Goal: Information Seeking & Learning: Find specific fact

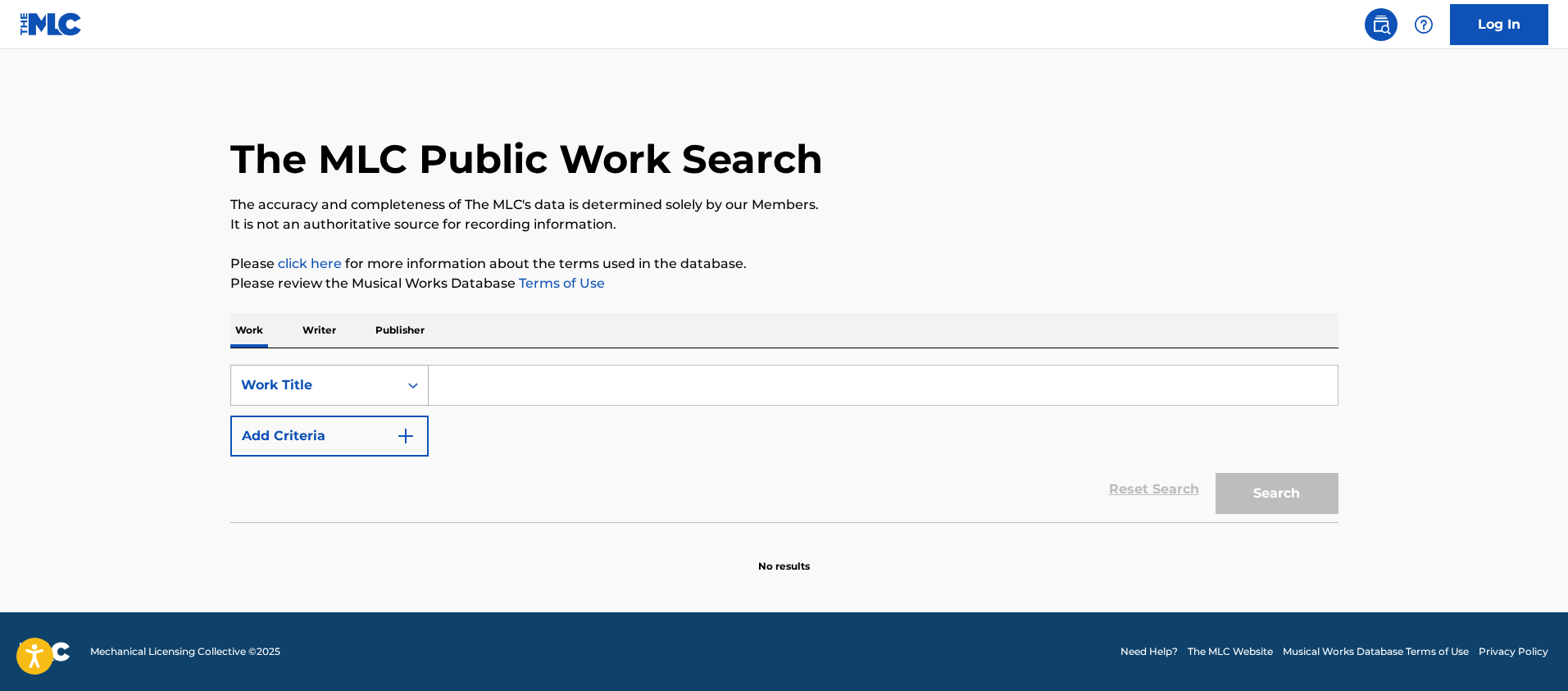
drag, startPoint x: 396, startPoint y: 380, endPoint x: 395, endPoint y: 392, distance: 12.0
click at [395, 380] on div "Work Title" at bounding box center [315, 385] width 167 height 31
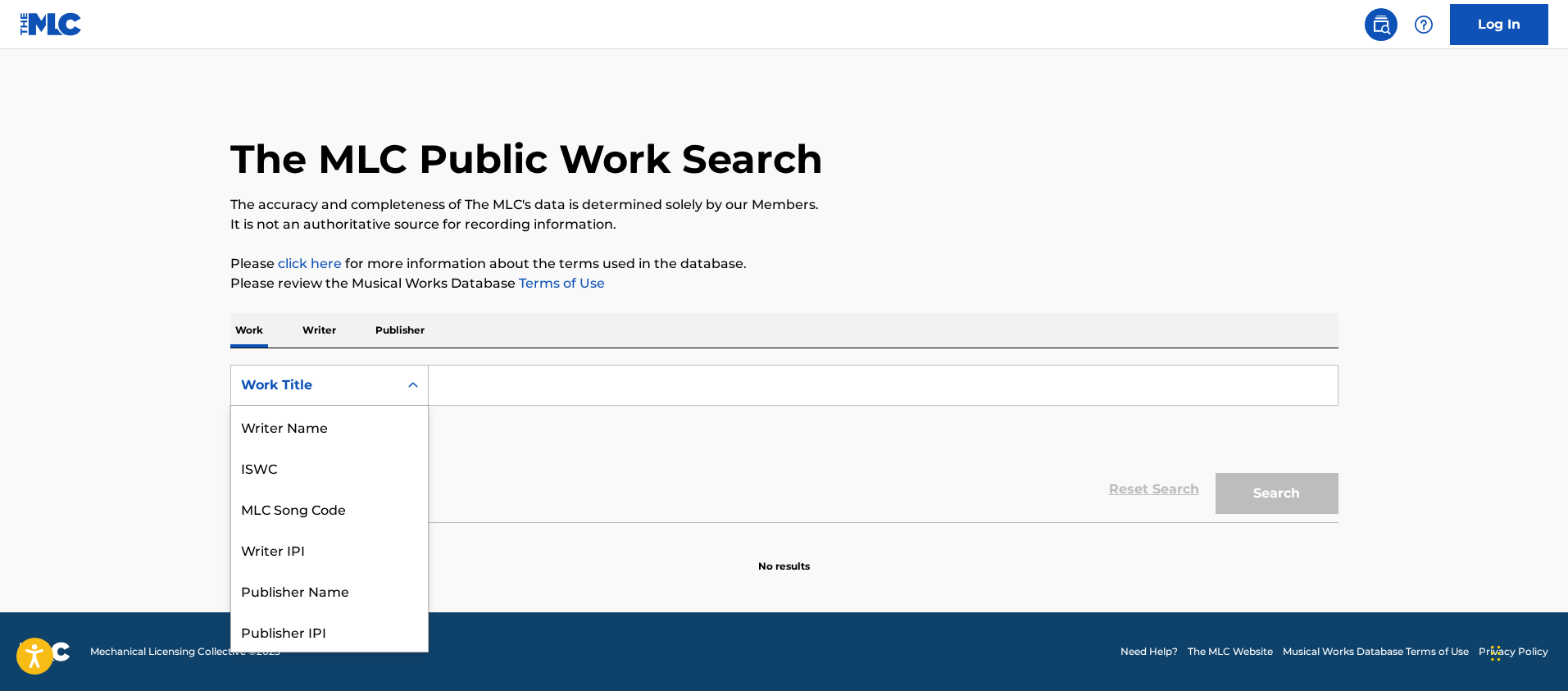
scroll to position [82, 0]
click at [395, 416] on div "MLC Song Code" at bounding box center [330, 425] width 197 height 41
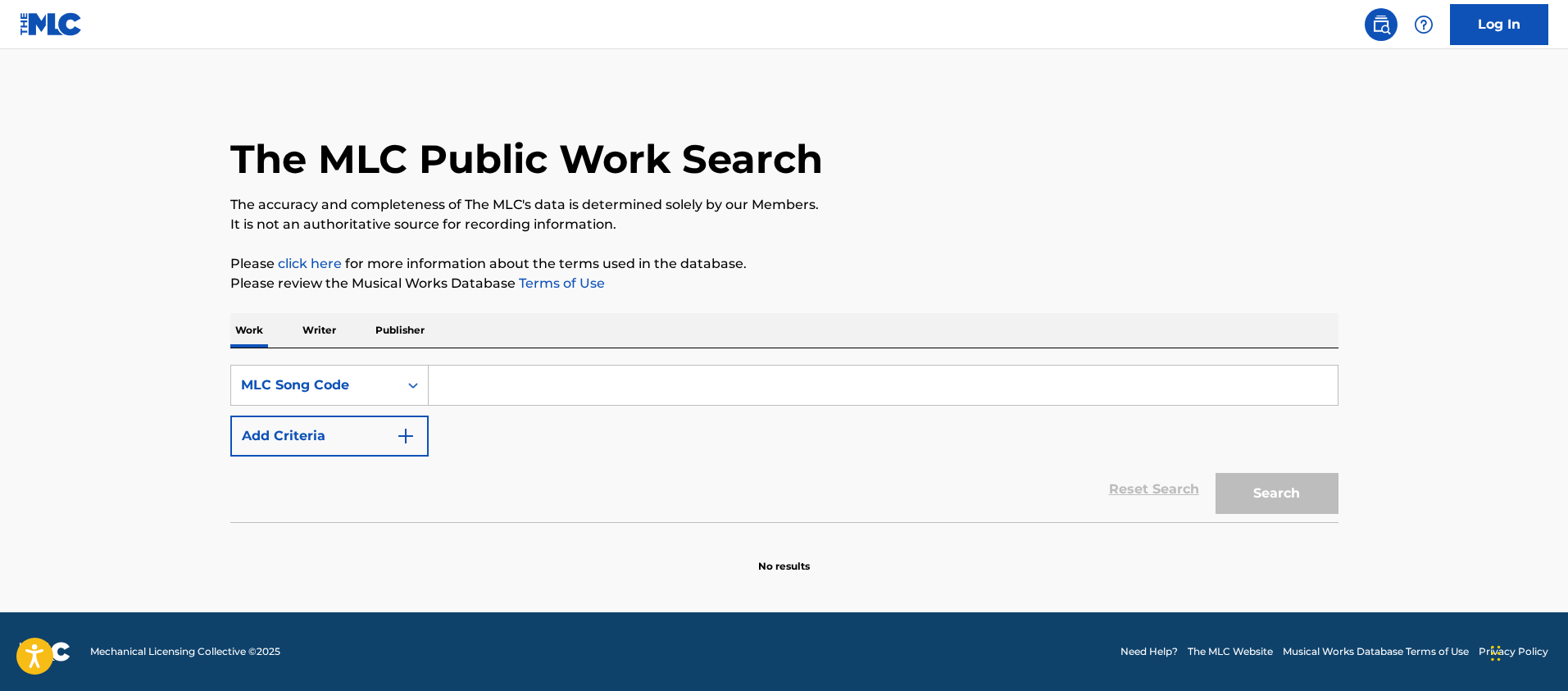
click at [484, 395] on input "Search Form" at bounding box center [883, 386] width 909 height 40
paste input "Ares [PERSON_NAME]"
type input "Ares [PERSON_NAME]"
click at [1216, 472] on button "Search" at bounding box center [1277, 492] width 123 height 41
click at [311, 333] on p "Writer" at bounding box center [319, 330] width 43 height 34
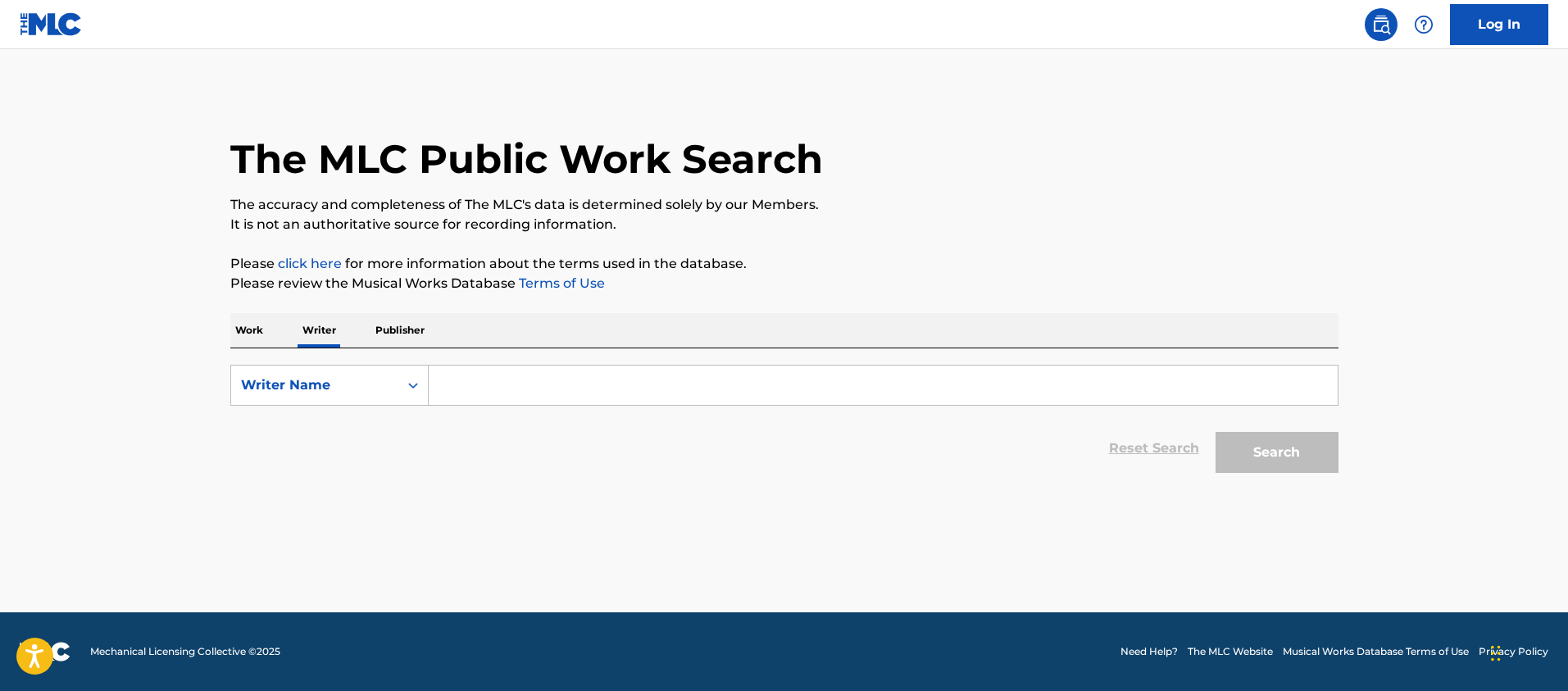
click at [487, 396] on input "Search Form" at bounding box center [883, 386] width 909 height 40
paste input "Ares [PERSON_NAME]"
type input "Ares [PERSON_NAME]"
click at [1216, 432] on button "Search" at bounding box center [1277, 452] width 123 height 41
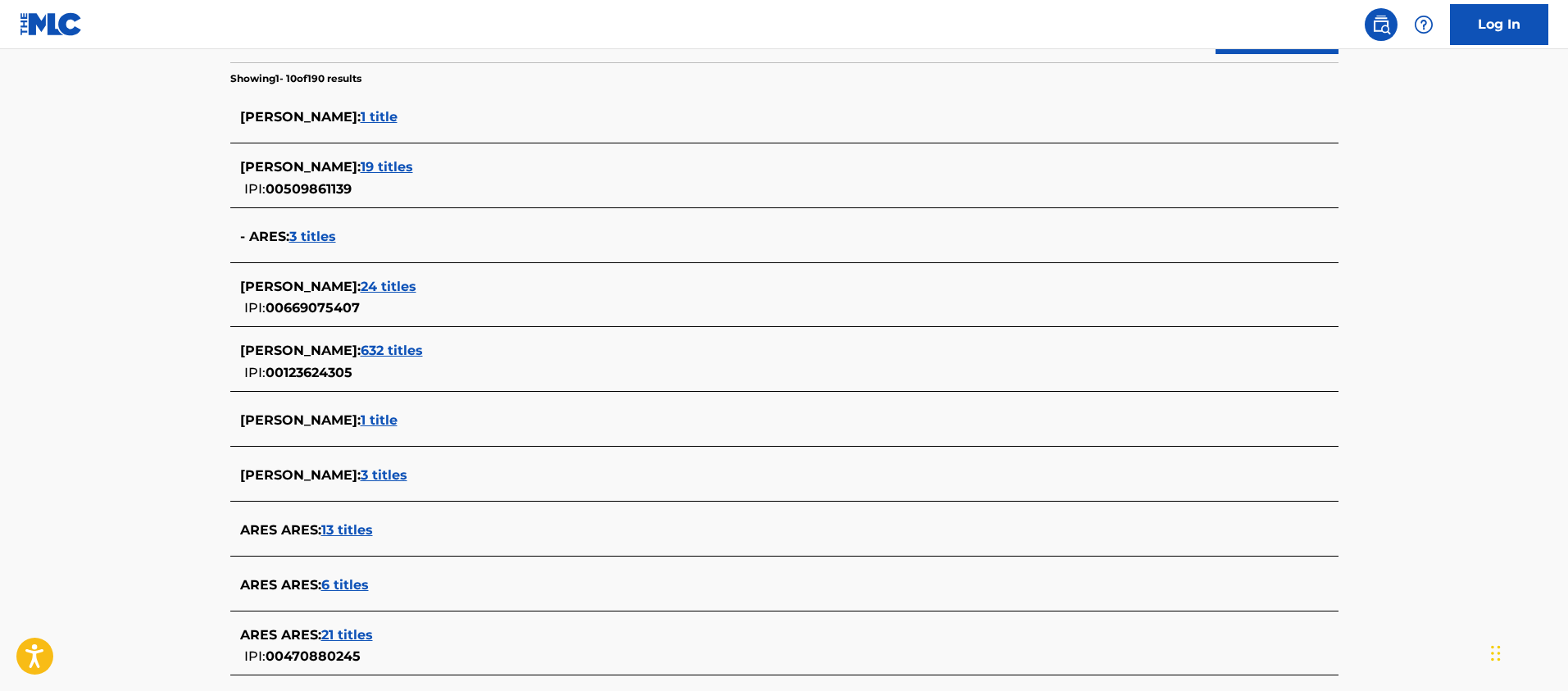
scroll to position [401, 0]
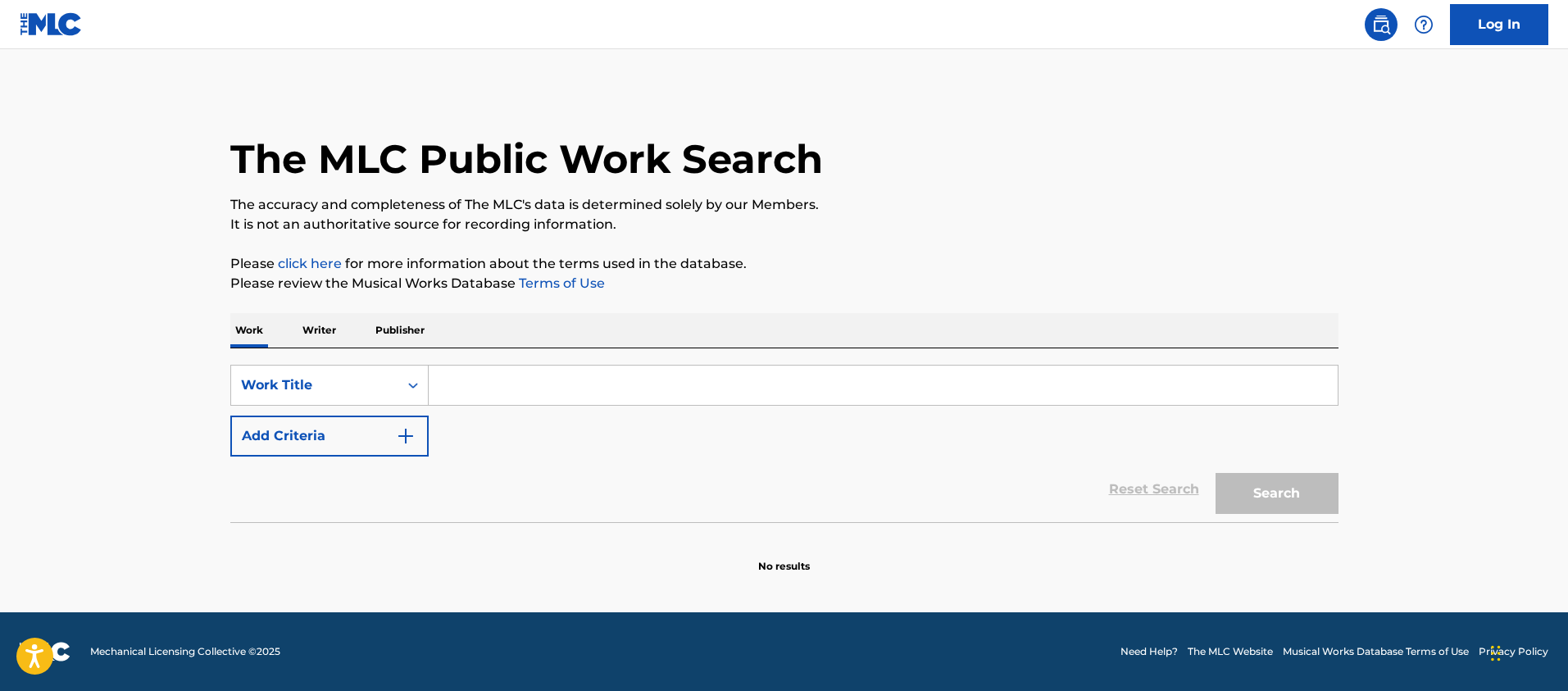
click at [403, 363] on div "SearchWithCriteria1b735aa9-ef55-4295-b176-e97bf88295a5 Work Title Add Criteria …" at bounding box center [784, 434] width 1108 height 173
click at [400, 388] on div "Search Form" at bounding box center [413, 385] width 30 height 30
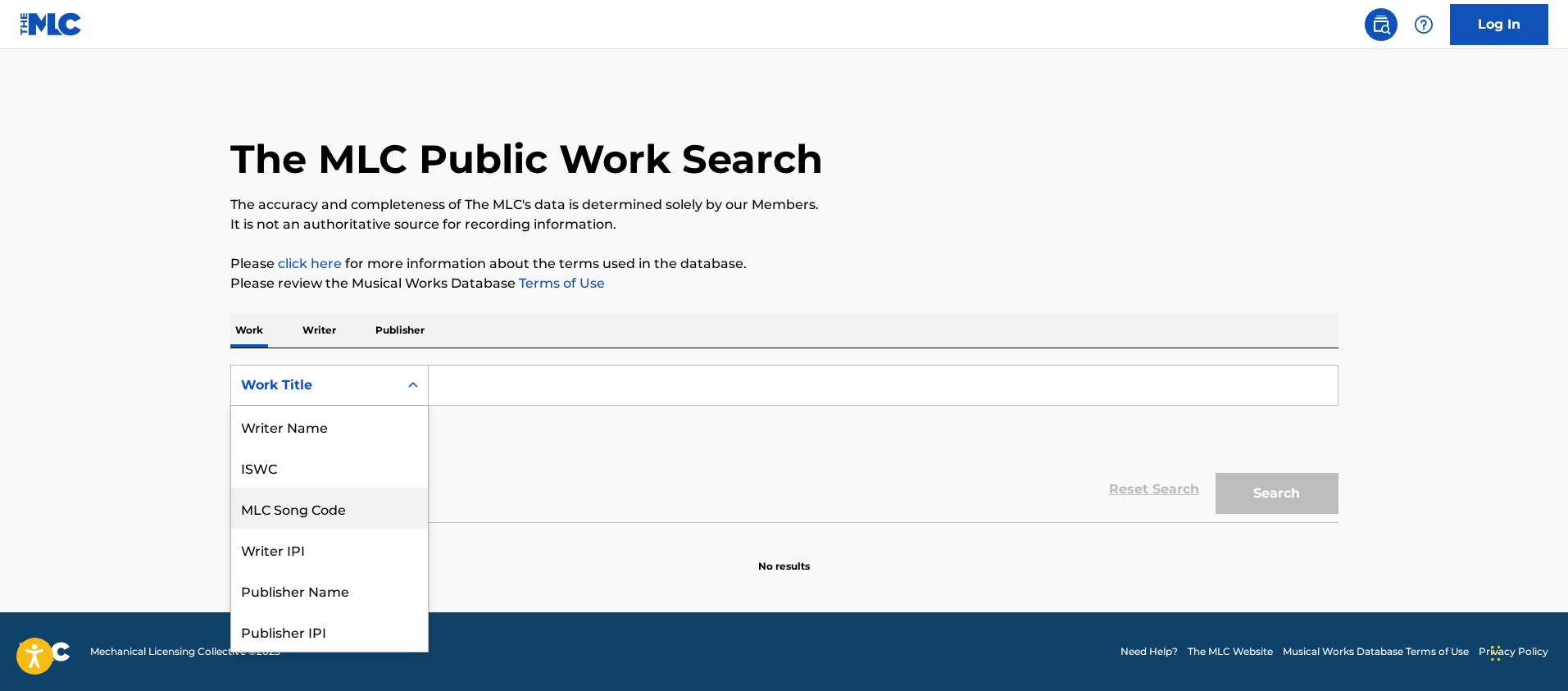
click at [400, 488] on div "MLC Song Code" at bounding box center [330, 508] width 197 height 41
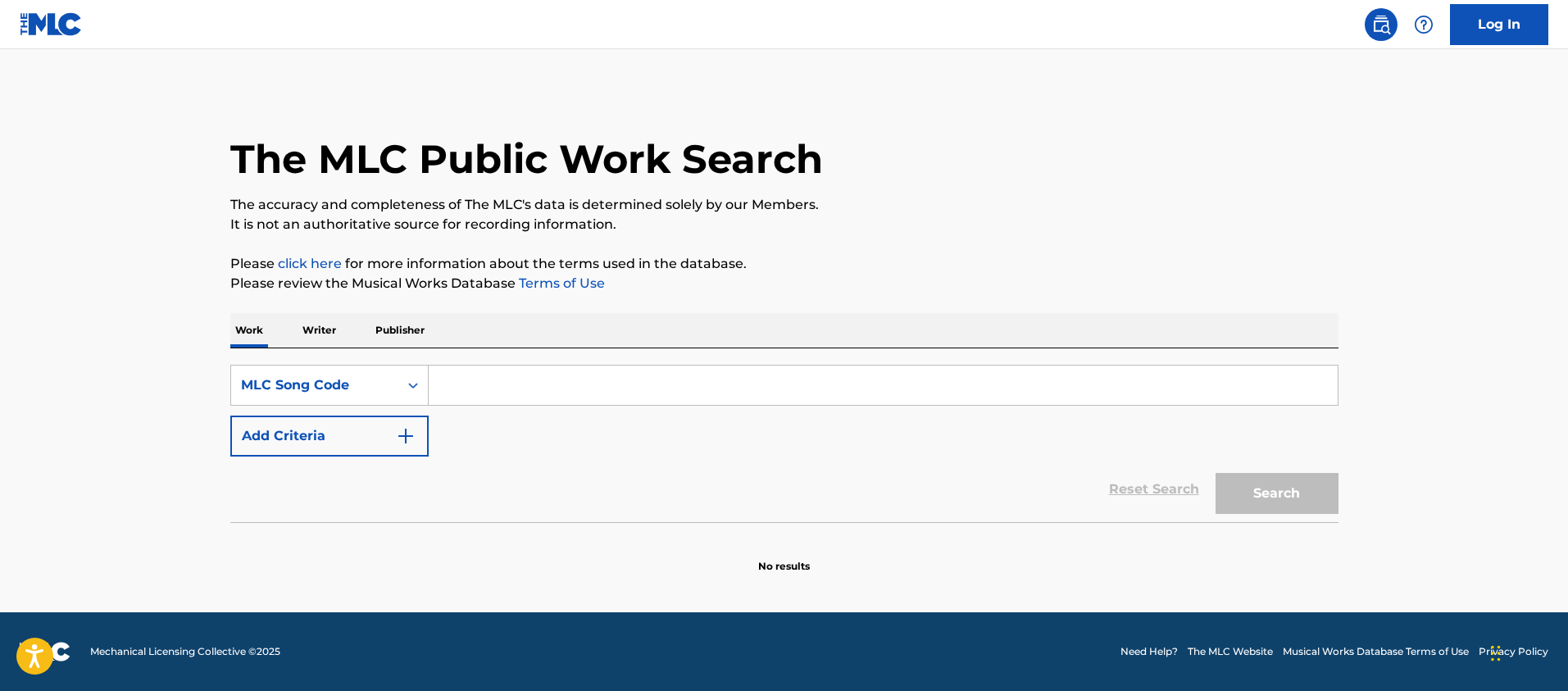
click at [437, 412] on div "SearchWithCriteria962852c8-fed2-4982-9923-18d37dded330 MLC Song Code Add Criter…" at bounding box center [784, 411] width 1108 height 92
click at [454, 375] on input "Search Form" at bounding box center [883, 386] width 909 height 40
paste input "TE9FA9"
type input "TE9FA9"
click at [1216, 472] on button "Search" at bounding box center [1277, 492] width 123 height 41
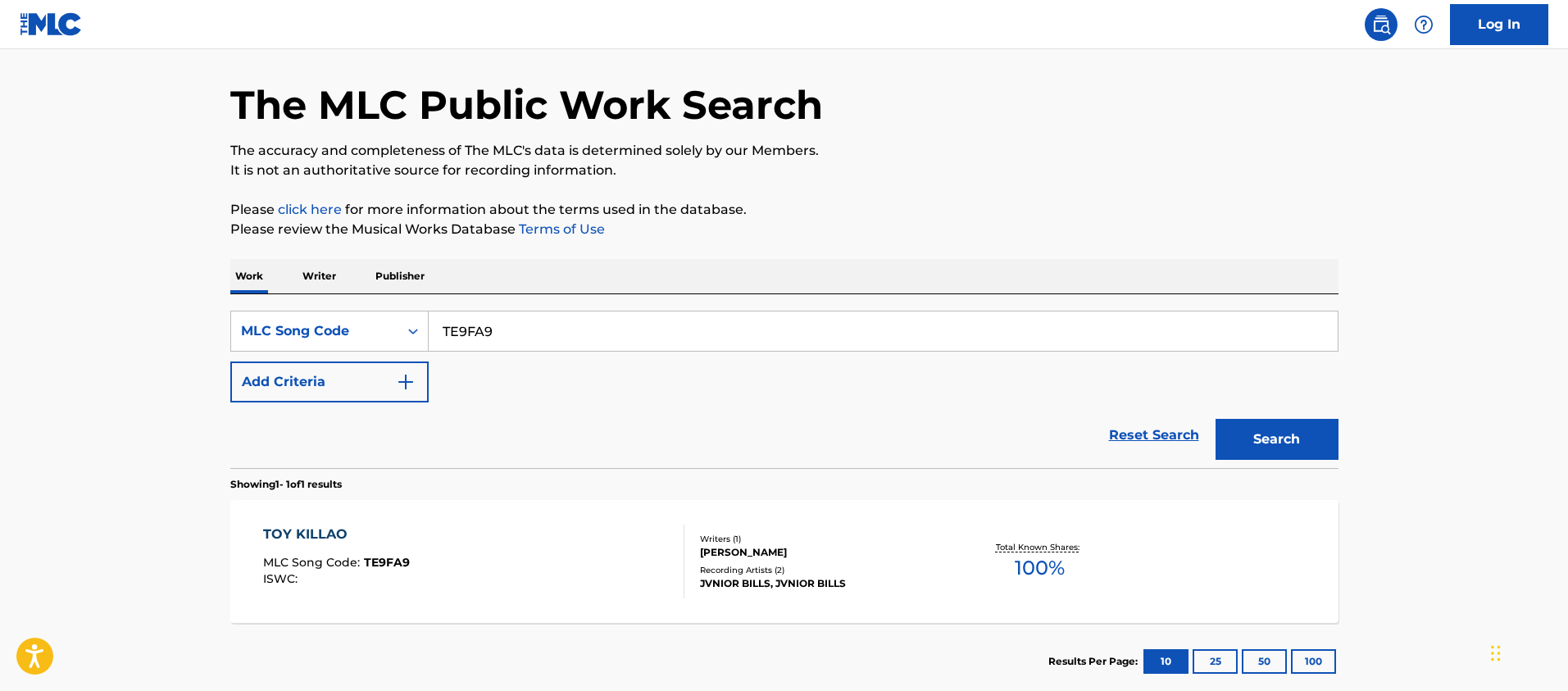
scroll to position [118, 0]
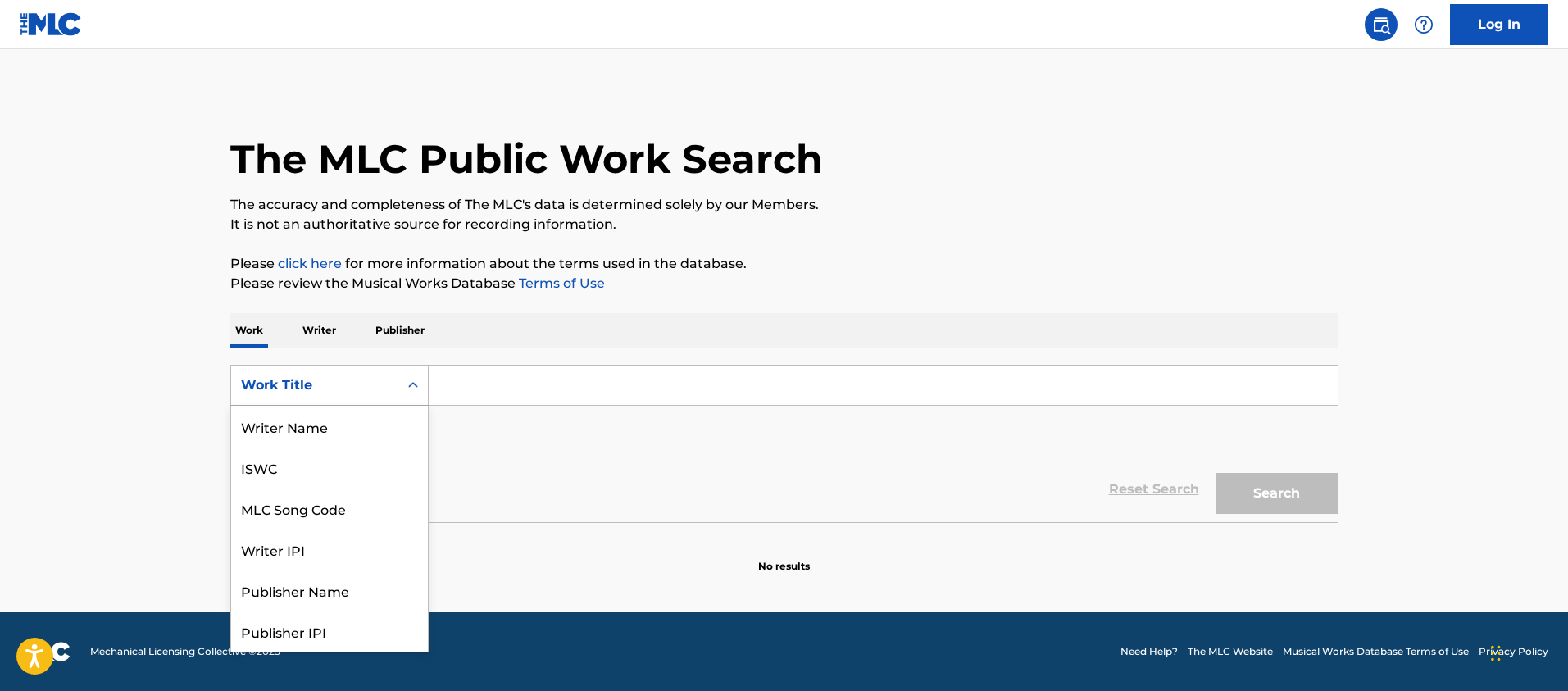
click at [397, 392] on div "Work Title" at bounding box center [315, 385] width 167 height 31
click at [385, 419] on div "MLC Song Code" at bounding box center [330, 425] width 197 height 41
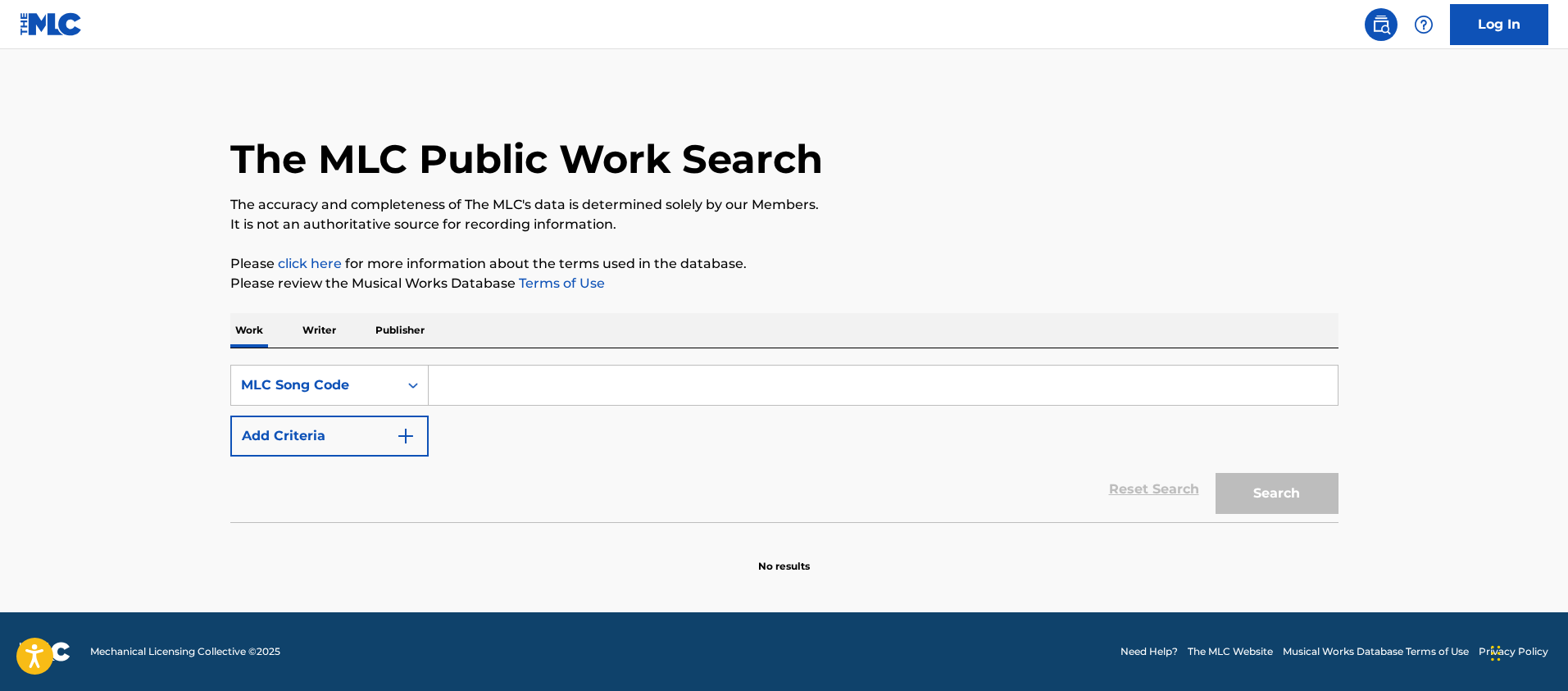
paste input "AC3MOD"
click at [502, 381] on input "Search Form" at bounding box center [883, 386] width 909 height 40
type input "AC3MOD"
click at [1216, 472] on button "Search" at bounding box center [1277, 492] width 123 height 41
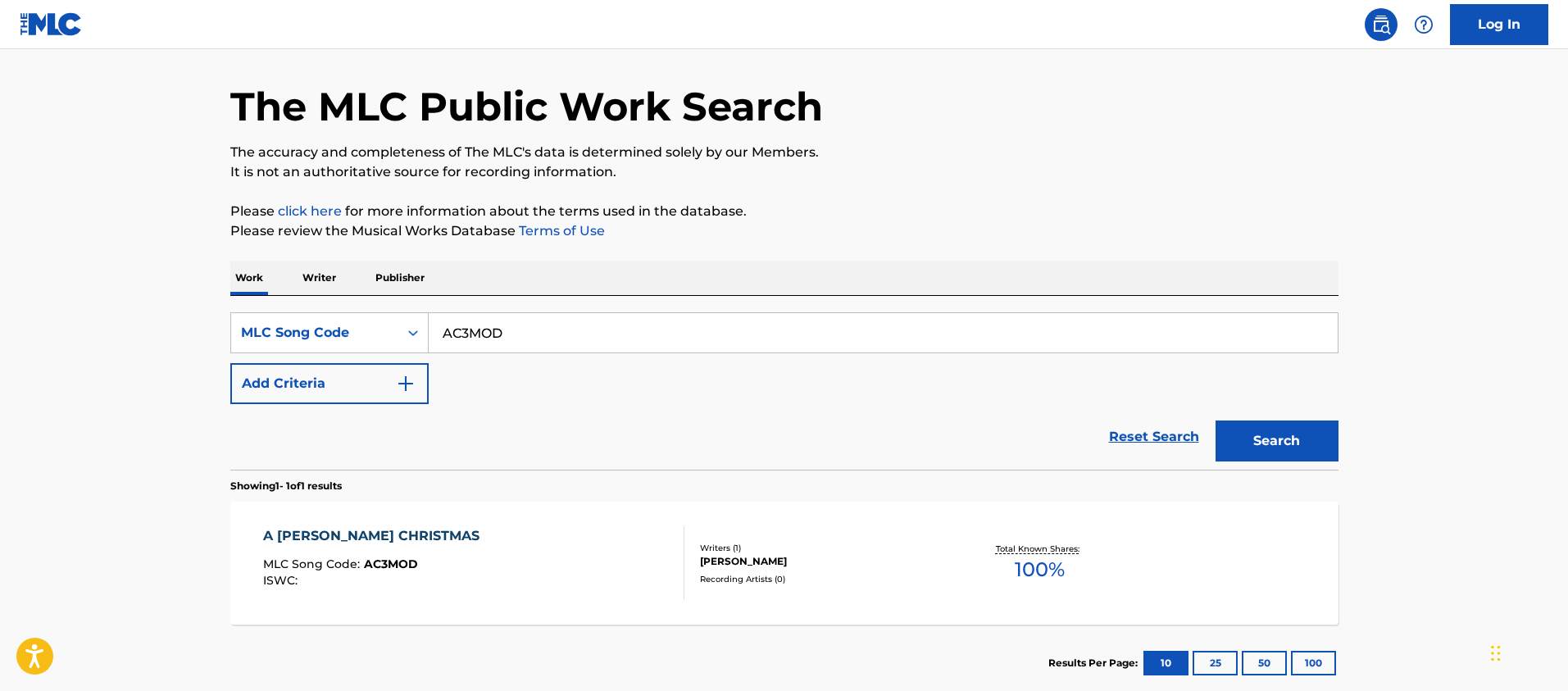
scroll to position [127, 0]
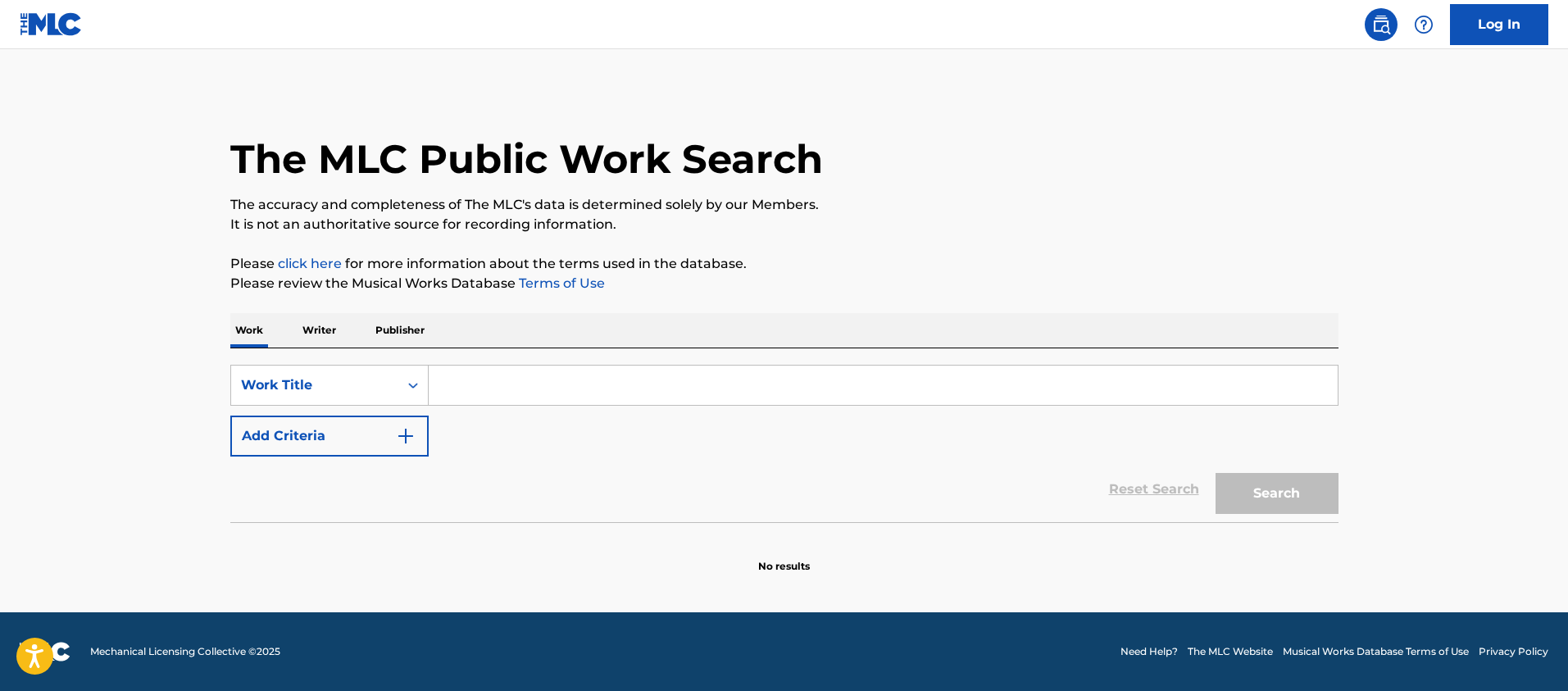
click at [452, 356] on div "SearchWithCriteria852c8016-2c4b-454d-b9eb-f432e2cd04c0 Work Title Add Criteria …" at bounding box center [784, 434] width 1108 height 173
click at [452, 375] on input "Search Form" at bounding box center [883, 386] width 909 height 40
paste input "Hold Yuh"
type input "Hold Yuh"
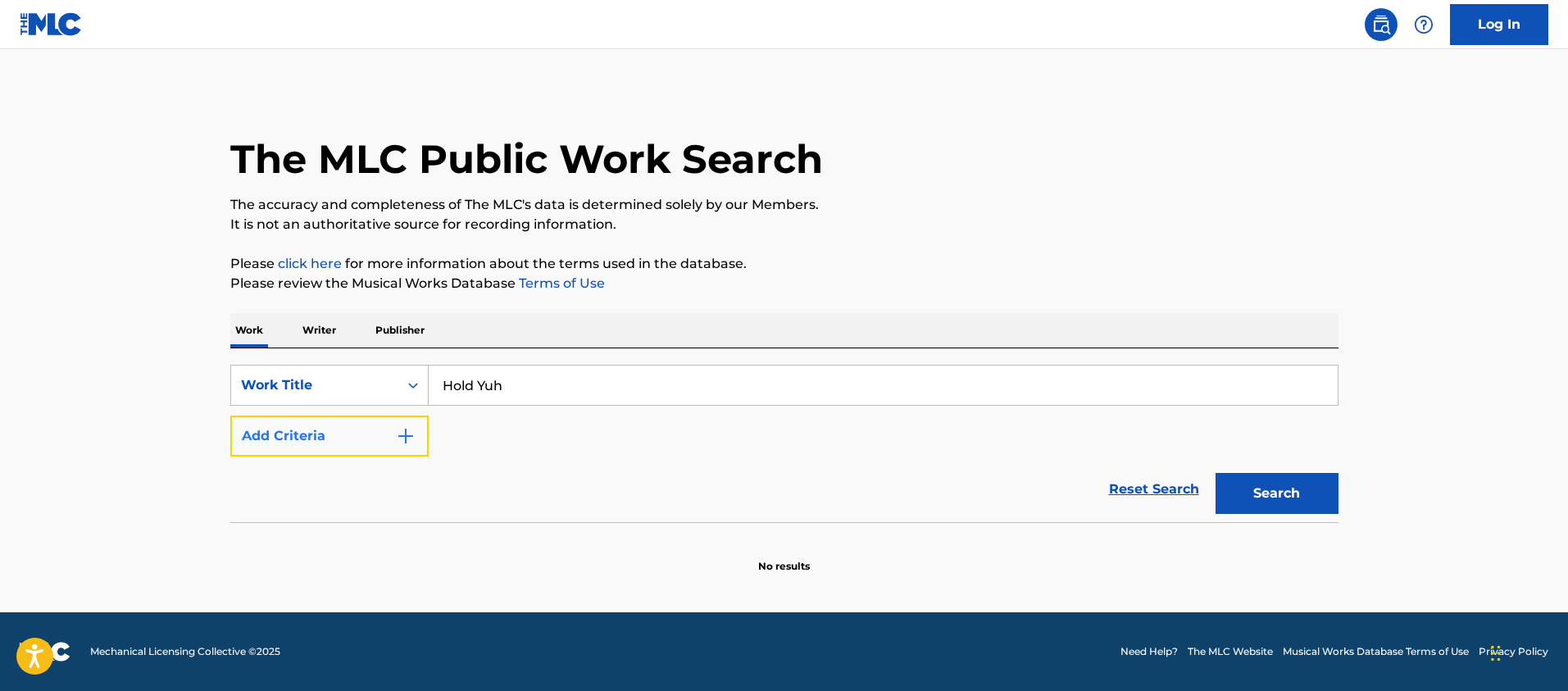
click at [383, 425] on button "Add Criteria" at bounding box center [329, 435] width 198 height 41
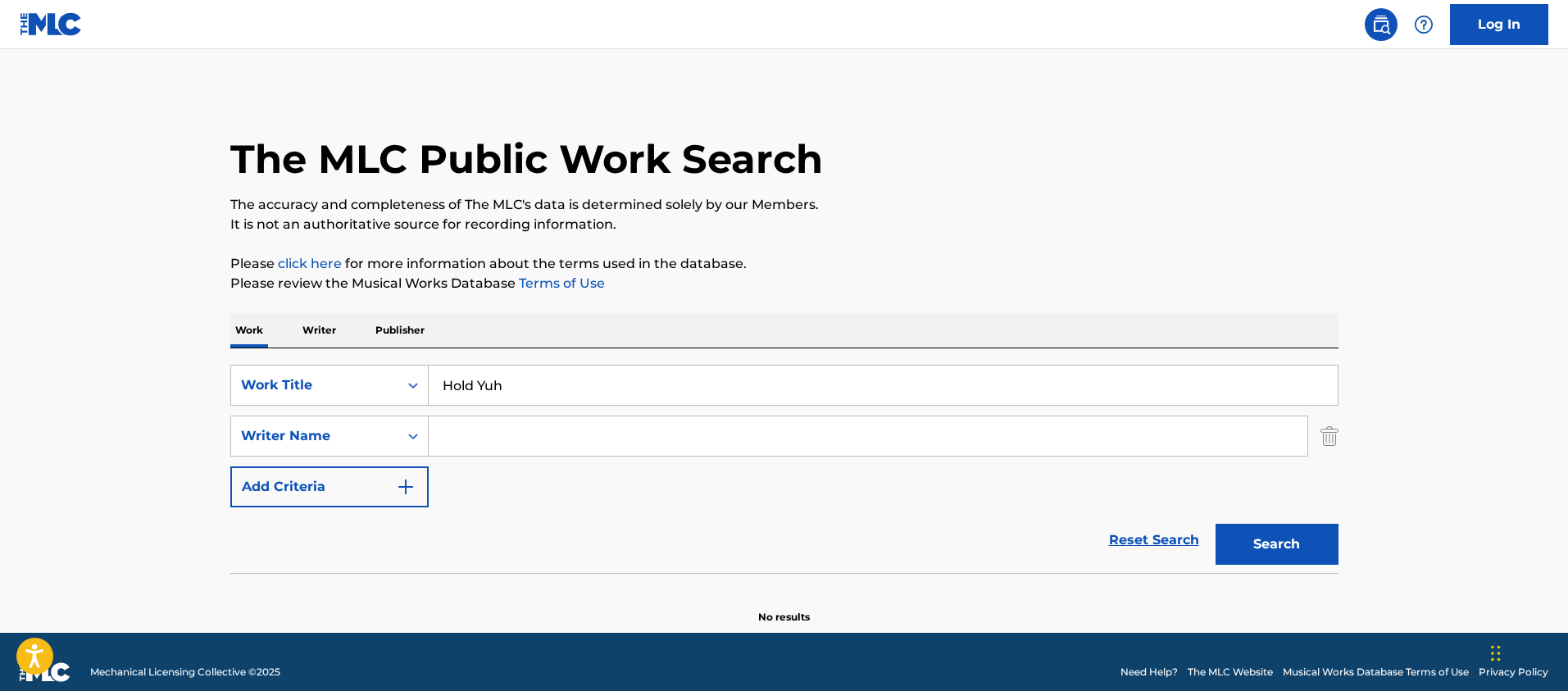
click at [484, 435] on input "Search Form" at bounding box center [868, 436] width 878 height 40
type input "edwards"
click at [1216, 524] on button "Search" at bounding box center [1277, 544] width 123 height 41
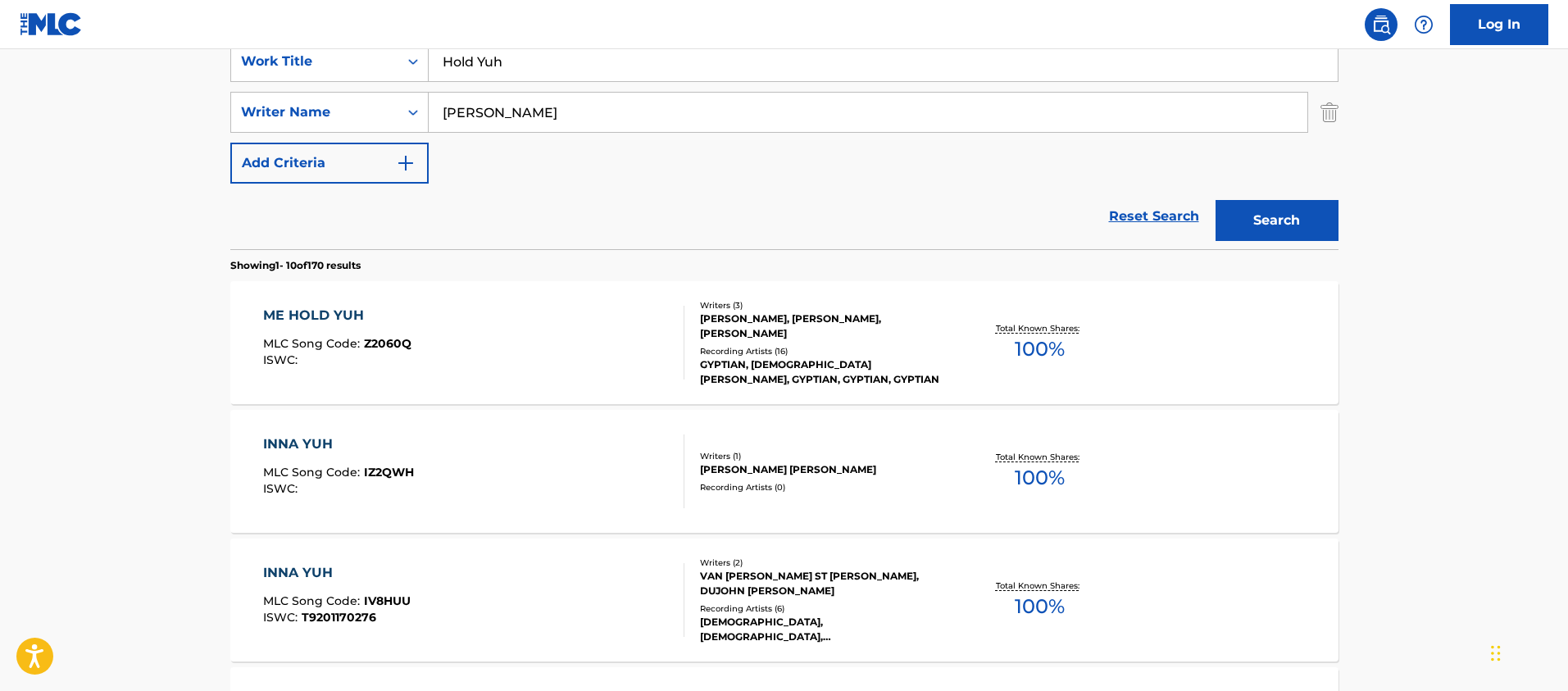
scroll to position [325, 0]
click at [512, 235] on div "Reset Search Search" at bounding box center [784, 214] width 1108 height 66
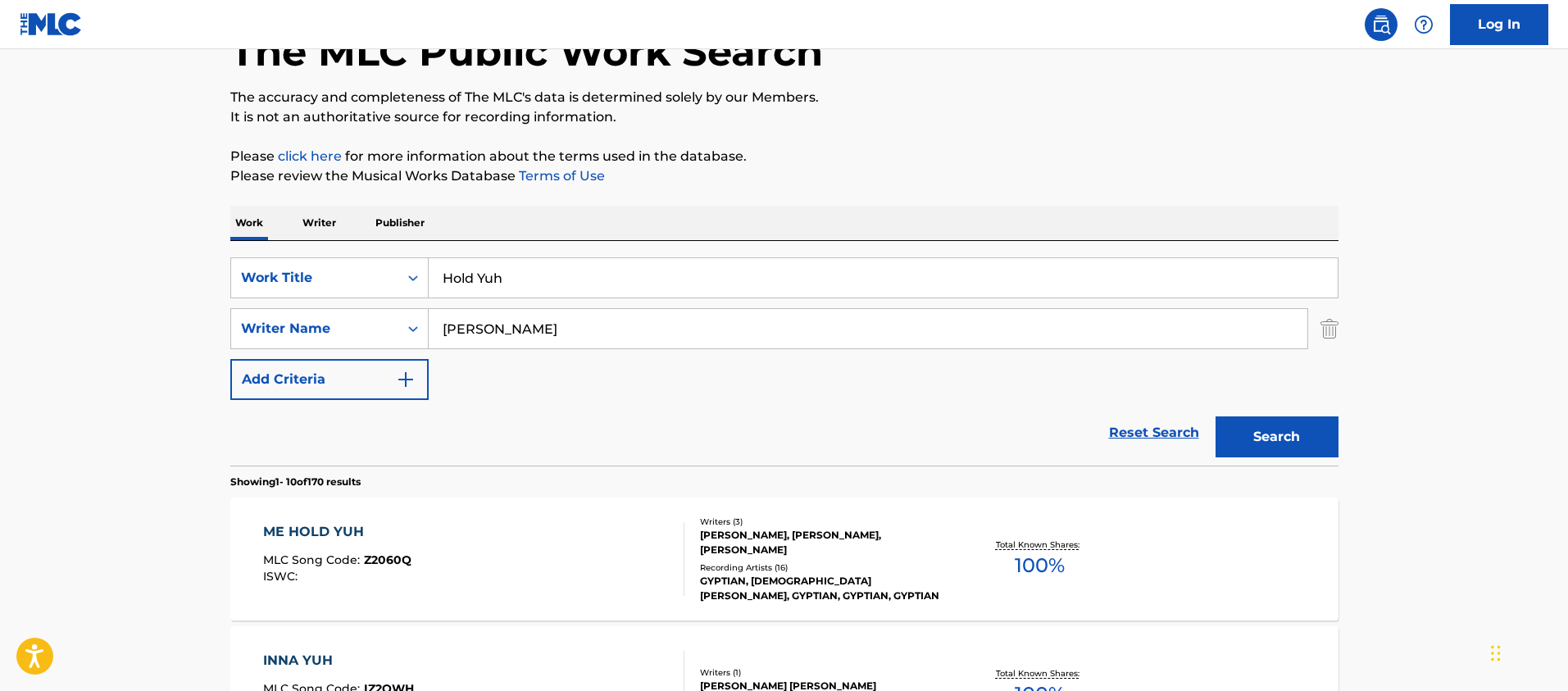
scroll to position [0, 0]
